Goal: Information Seeking & Learning: Find specific fact

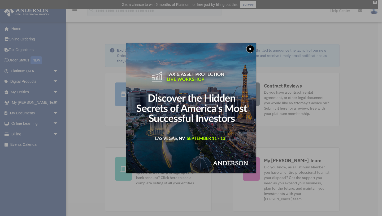
click at [250, 47] on button "x" at bounding box center [250, 49] width 8 height 8
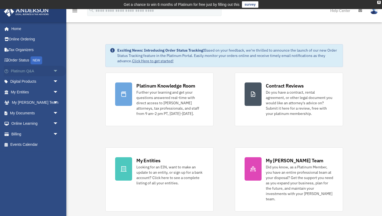
click at [55, 71] on span "arrow_drop_down" at bounding box center [58, 71] width 11 height 11
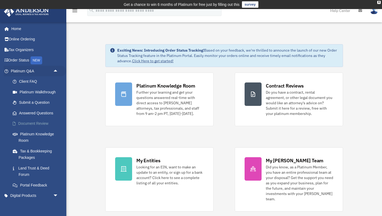
click at [44, 124] on link "Document Review" at bounding box center [36, 123] width 59 height 11
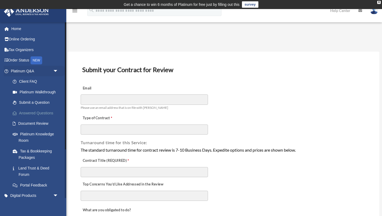
click at [47, 112] on link "Answered Questions" at bounding box center [36, 112] width 59 height 11
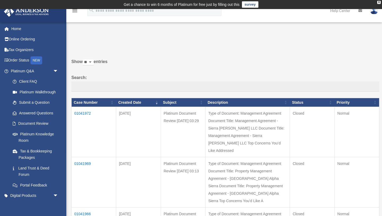
click at [89, 111] on td "01041972" at bounding box center [94, 132] width 45 height 50
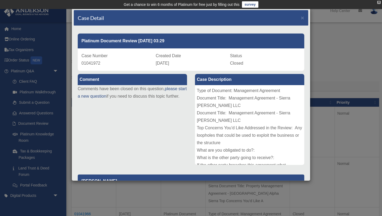
click at [379, 3] on div "X" at bounding box center [378, 2] width 3 height 3
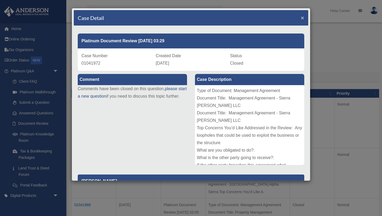
click at [302, 18] on span "×" at bounding box center [302, 18] width 3 height 6
